Goal: Task Accomplishment & Management: Complete application form

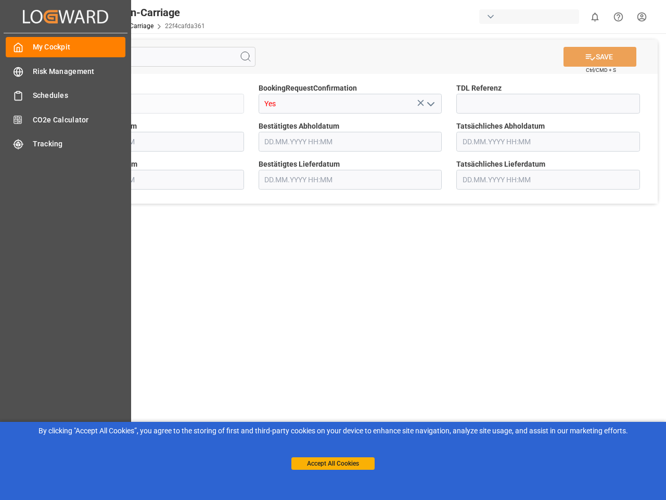
type input "[DATE] 00:00"
click at [333, 250] on main "SAVE Ctrl/CMD + S Sendung QKA25-010095 BookingRequestConfirmation Yes TDL Refer…" at bounding box center [350, 263] width 628 height 461
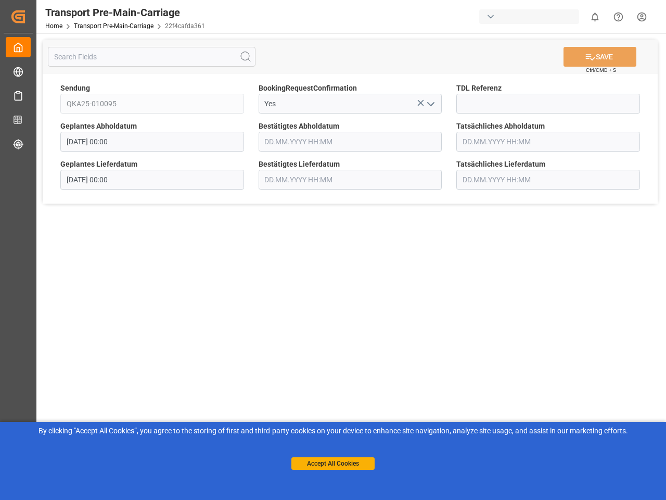
click at [36, 16] on div "Created by potrace 1.15, written by [PERSON_NAME] [DATE]-[DATE] Created by potr…" at bounding box center [18, 233] width 36 height 467
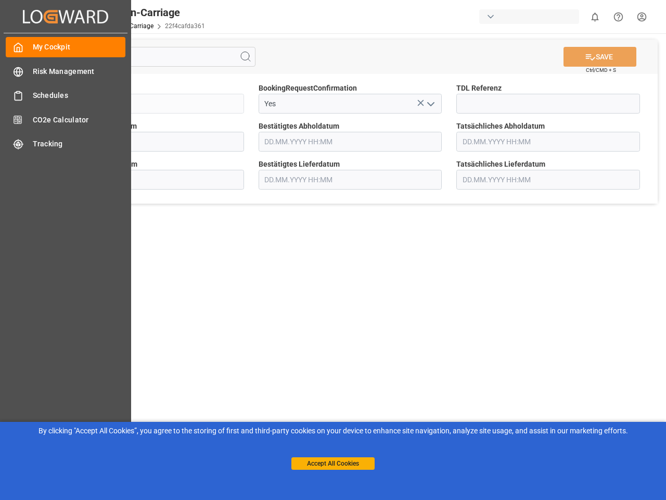
click at [531, 17] on div "button" at bounding box center [529, 16] width 100 height 15
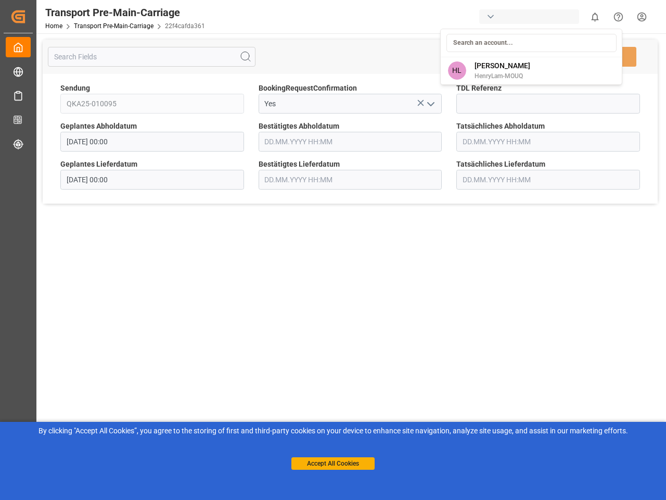
click at [595, 17] on html "Created by potrace 1.15, written by [PERSON_NAME] [DATE]-[DATE] Created by potr…" at bounding box center [333, 250] width 666 height 500
click at [618, 17] on icon "Help Center" at bounding box center [618, 16] width 11 height 11
click at [246, 57] on icon at bounding box center [245, 56] width 12 height 12
click at [421, 103] on icon at bounding box center [421, 103] width 6 height 6
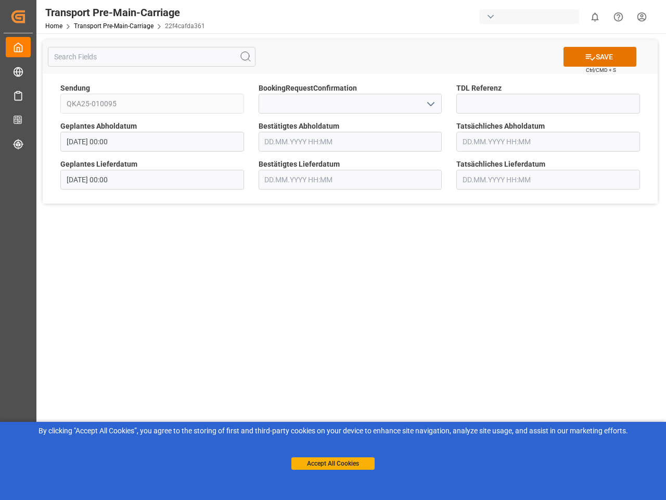
click at [430, 104] on icon "open menu" at bounding box center [431, 104] width 12 height 12
click at [333, 463] on button "Accept All Cookies" at bounding box center [332, 463] width 83 height 12
